Goal: Task Accomplishment & Management: Manage account settings

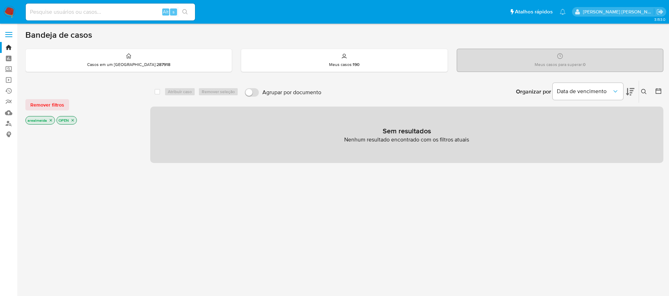
click at [557, 55] on icon at bounding box center [560, 56] width 6 height 6
click at [329, 59] on div "Meus casos : 190" at bounding box center [344, 60] width 206 height 23
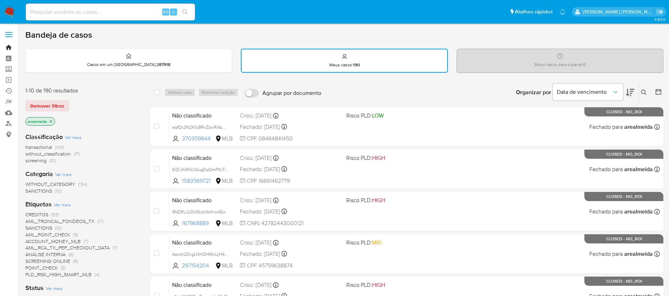
click at [10, 45] on link "Bandeja" at bounding box center [42, 47] width 84 height 11
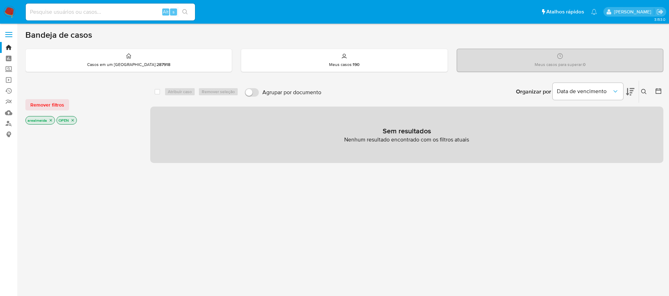
click at [101, 115] on div "Remover filtros arealmeida OPEN" at bounding box center [81, 106] width 113 height 40
click at [50, 119] on icon "close-filter" at bounding box center [51, 120] width 4 height 4
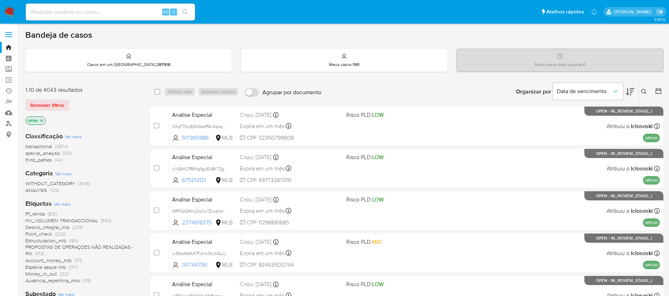
click at [40, 121] on icon "close-filter" at bounding box center [41, 120] width 4 height 4
